Goal: Information Seeking & Learning: Learn about a topic

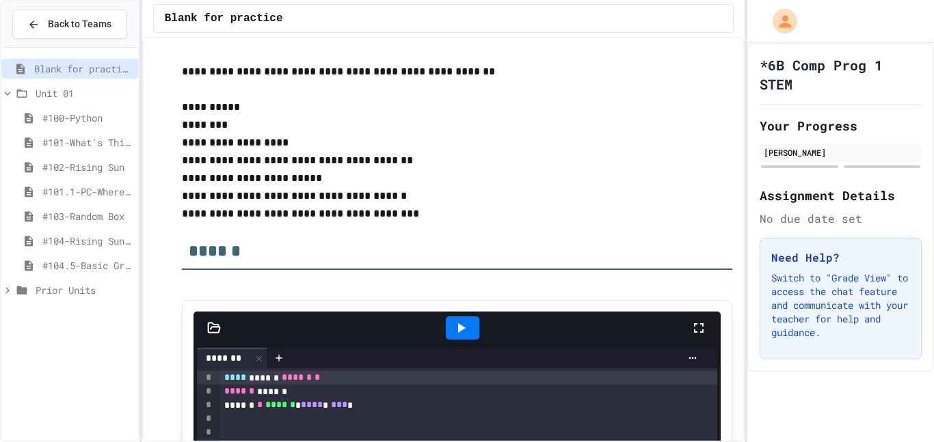
click at [68, 273] on div "#104.5-Basic Graphics Review" at bounding box center [69, 266] width 137 height 20
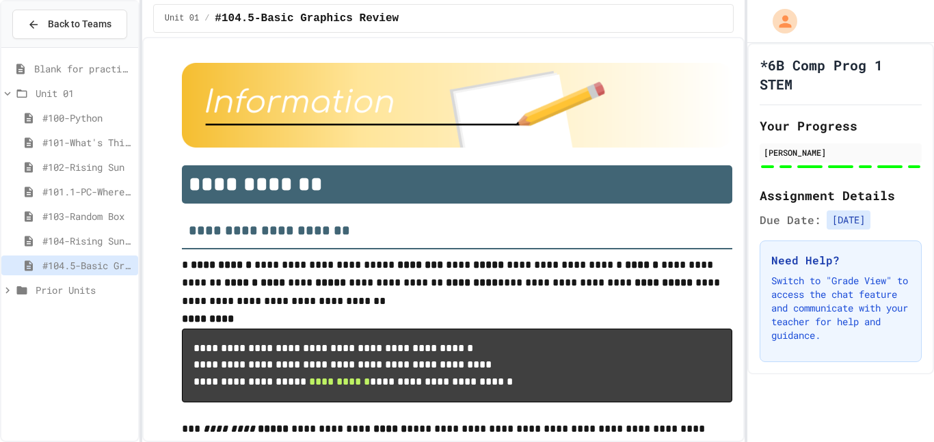
click at [85, 243] on span "#104-Rising Sun Plus" at bounding box center [87, 241] width 90 height 14
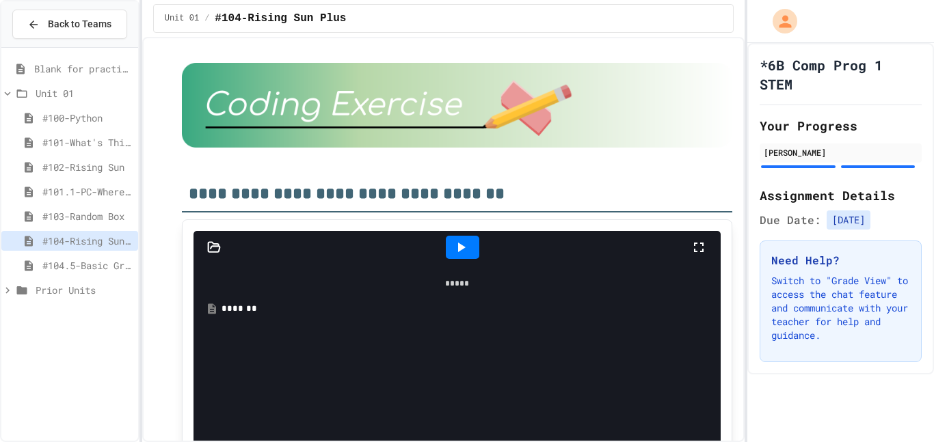
click at [79, 221] on span "#103-Random Box" at bounding box center [87, 216] width 90 height 14
